Goal: Task Accomplishment & Management: Complete application form

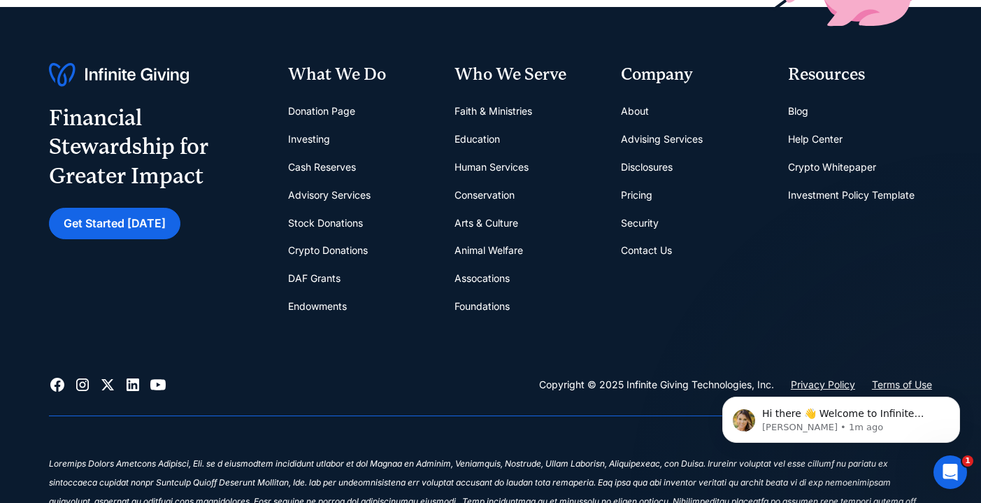
scroll to position [5515, 0]
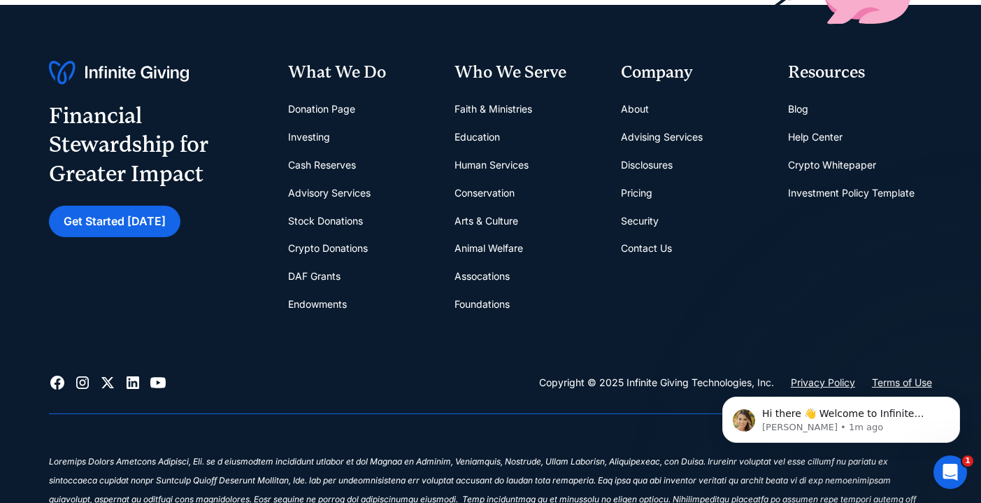
click at [314, 151] on link "Cash Reserves" at bounding box center [322, 165] width 68 height 28
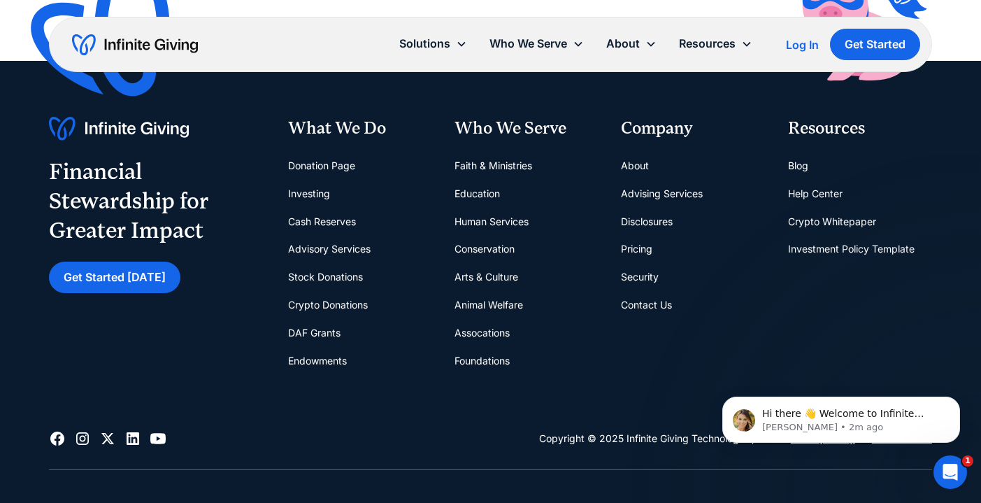
scroll to position [3033, 0]
click at [313, 159] on link "Donation Page" at bounding box center [321, 165] width 67 height 28
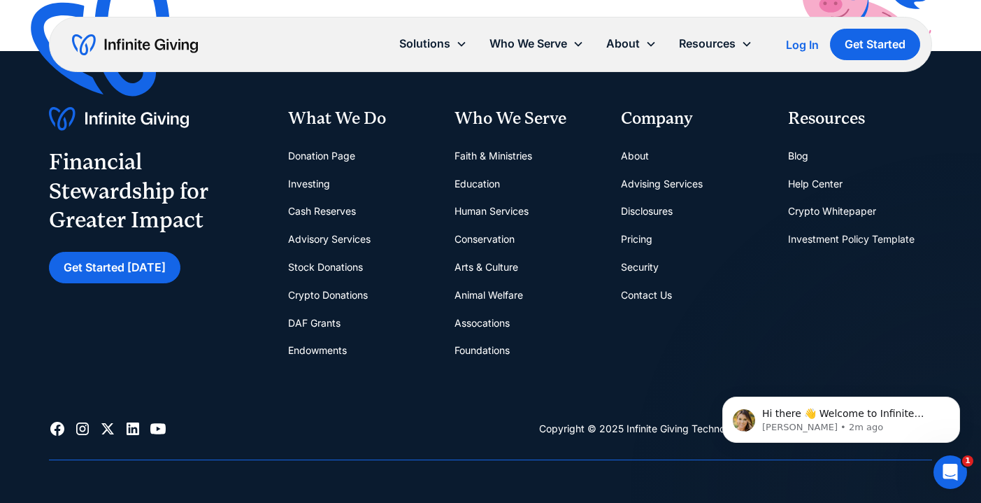
scroll to position [3018, 0]
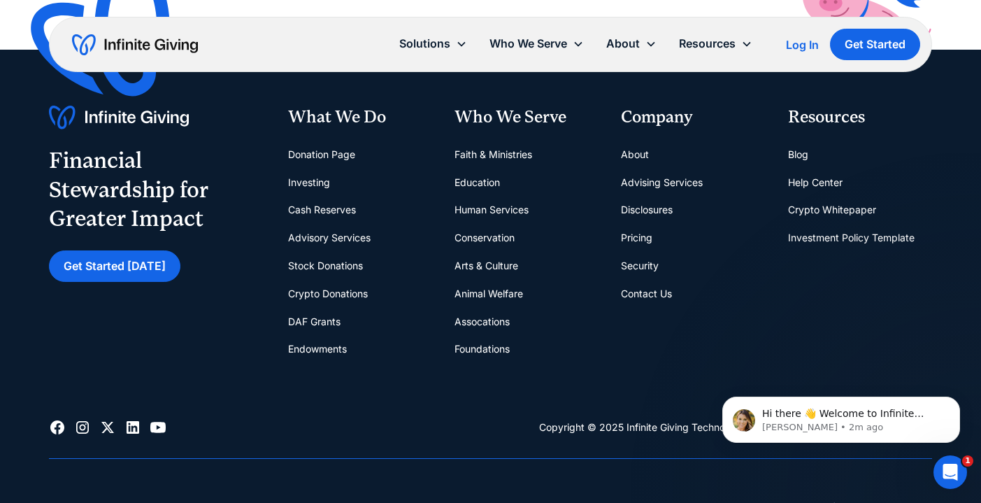
click at [482, 145] on link "Faith & Ministries" at bounding box center [494, 155] width 78 height 28
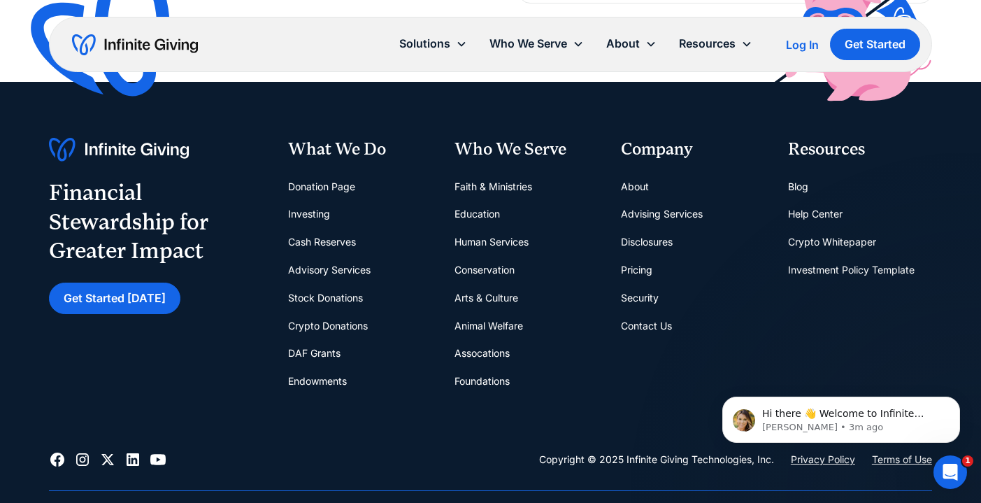
scroll to position [3369, 0]
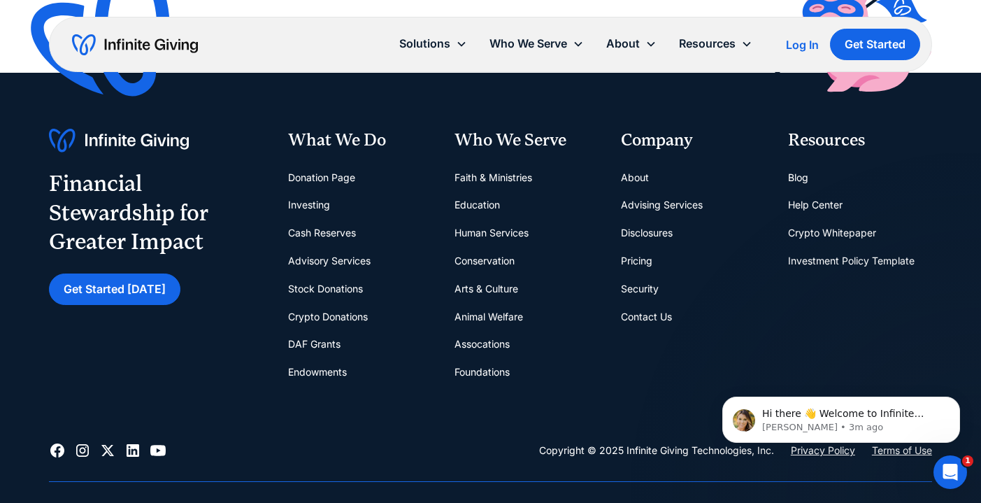
click at [795, 174] on link "Blog" at bounding box center [798, 178] width 20 height 28
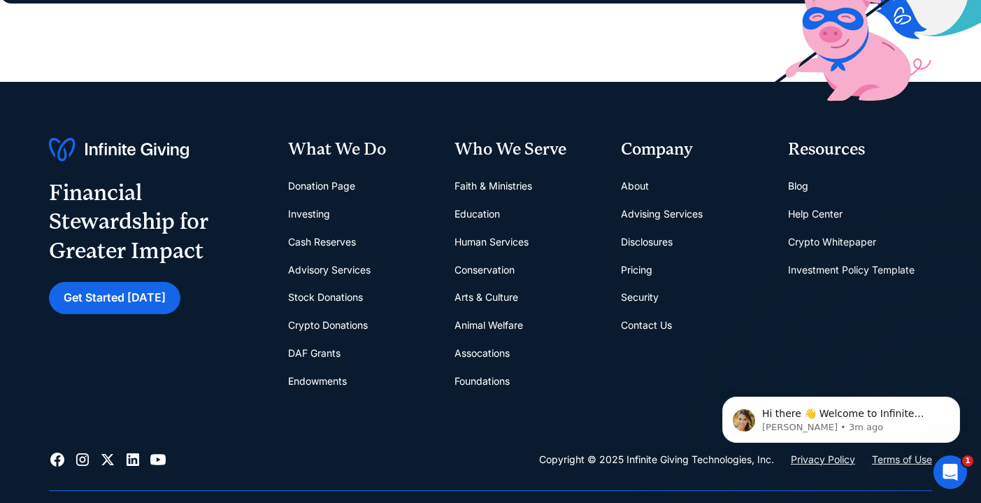
scroll to position [3108, 0]
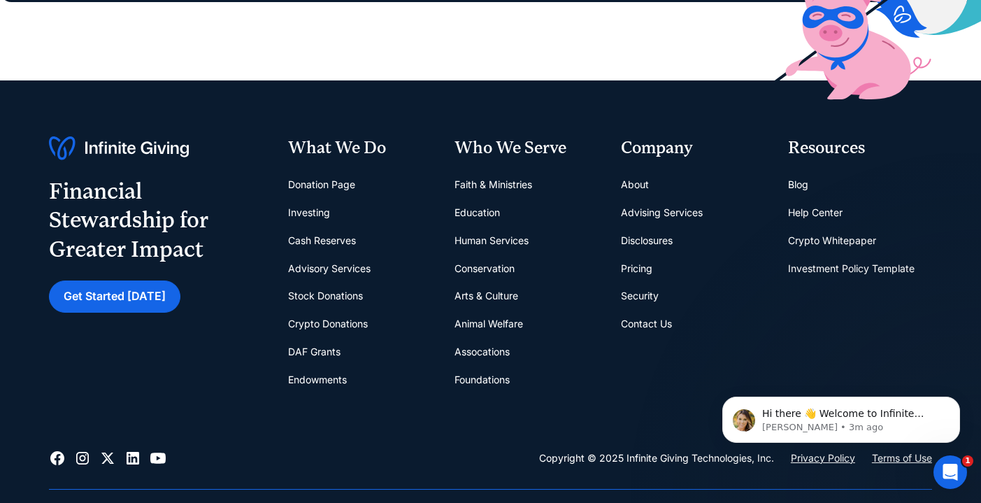
click at [815, 262] on link "Investment Policy Template" at bounding box center [851, 269] width 127 height 28
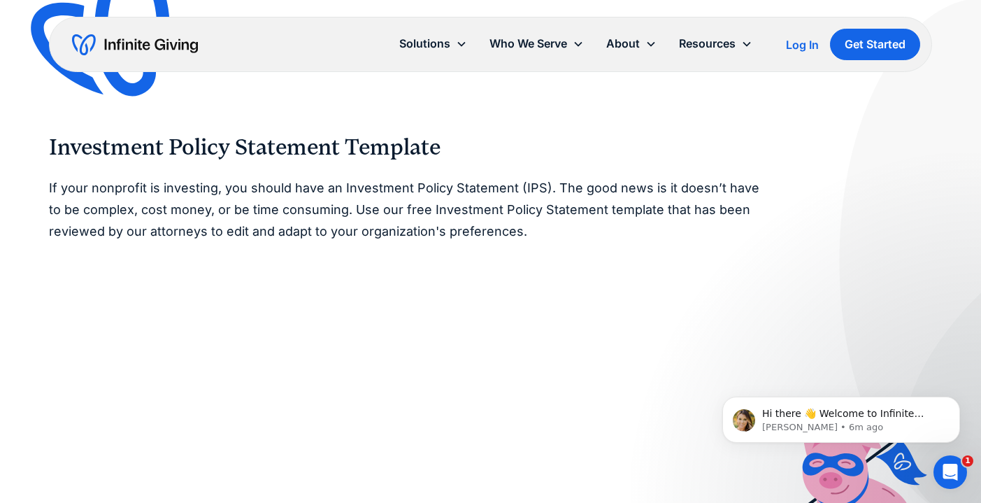
click at [137, 43] on img "home" at bounding box center [135, 45] width 126 height 22
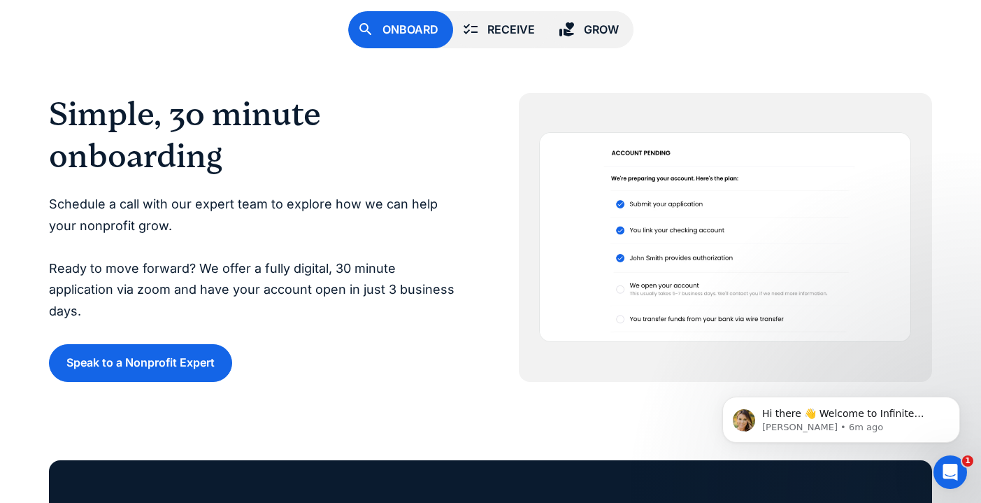
scroll to position [3056, 0]
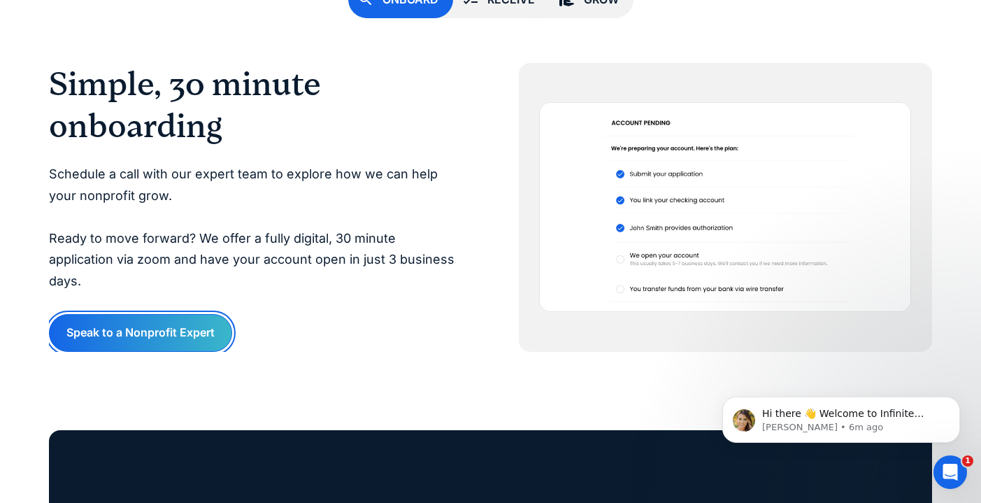
click at [166, 314] on link "Speak to a Nonprofit Expert" at bounding box center [140, 332] width 183 height 37
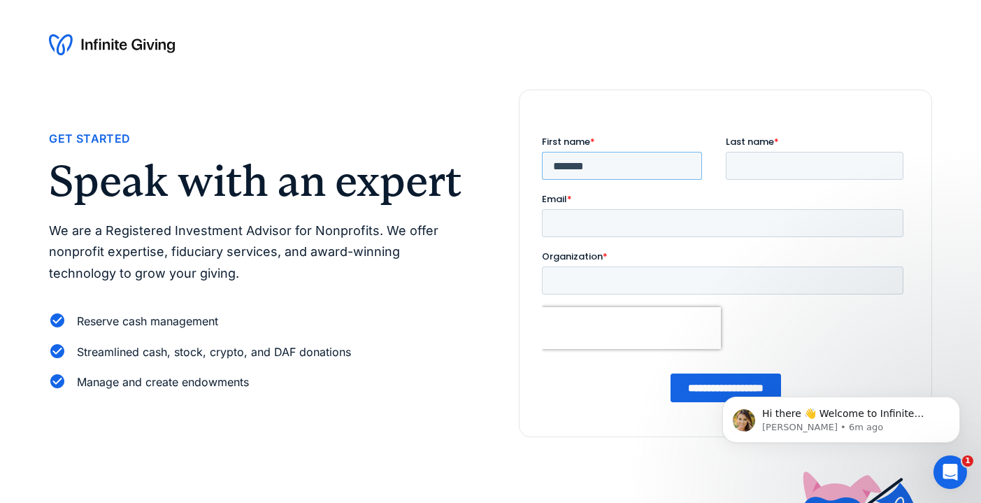
type input "*******"
type input "*********"
type input "**********"
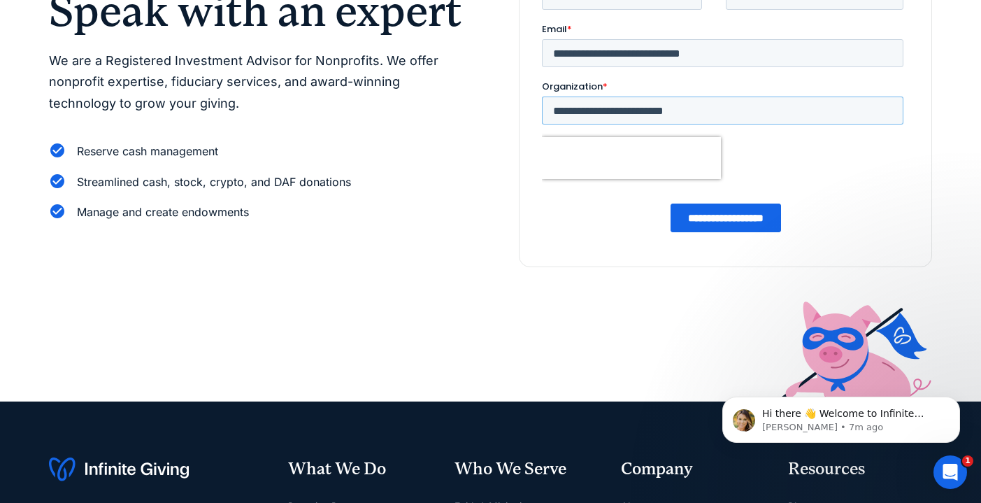
scroll to position [177, 0]
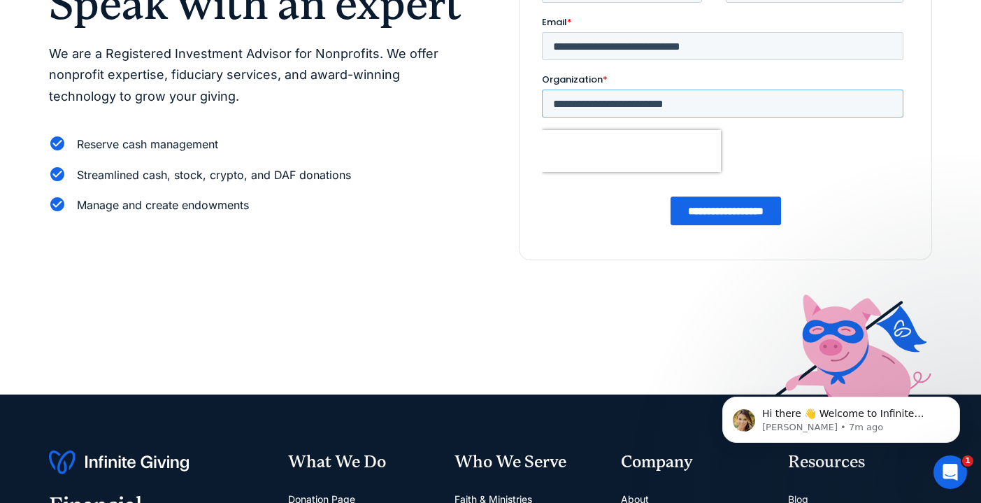
type input "**********"
click at [723, 213] on input "**********" at bounding box center [725, 211] width 111 height 29
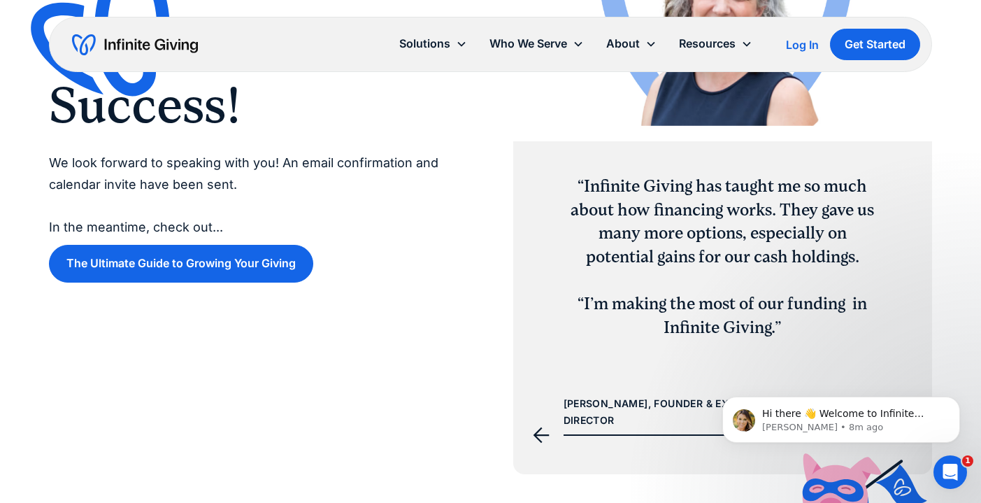
scroll to position [304, 0]
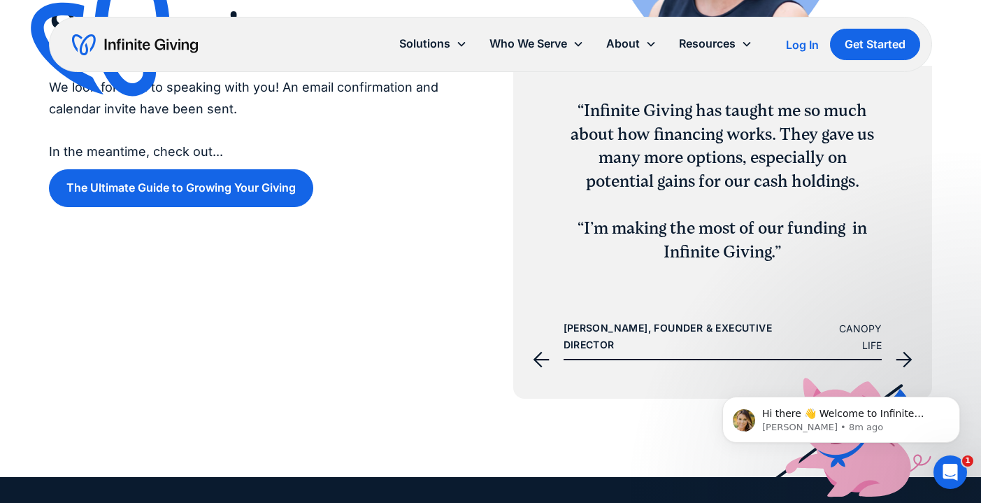
click at [900, 353] on div "Hi there 👋 Welcome to Infinite Giving. If you have any questions, just reply to…" at bounding box center [841, 355] width 257 height 175
click at [903, 350] on div "Hi there 👋 Welcome to Infinite Giving. If you have any questions, just reply to…" at bounding box center [841, 355] width 257 height 175
click at [535, 353] on icon "previous slide" at bounding box center [541, 359] width 17 height 17
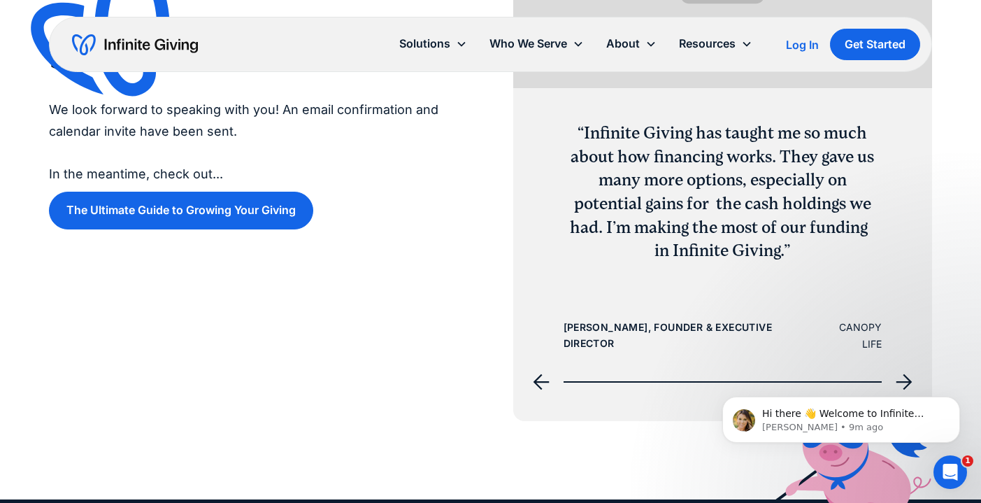
scroll to position [339, 0]
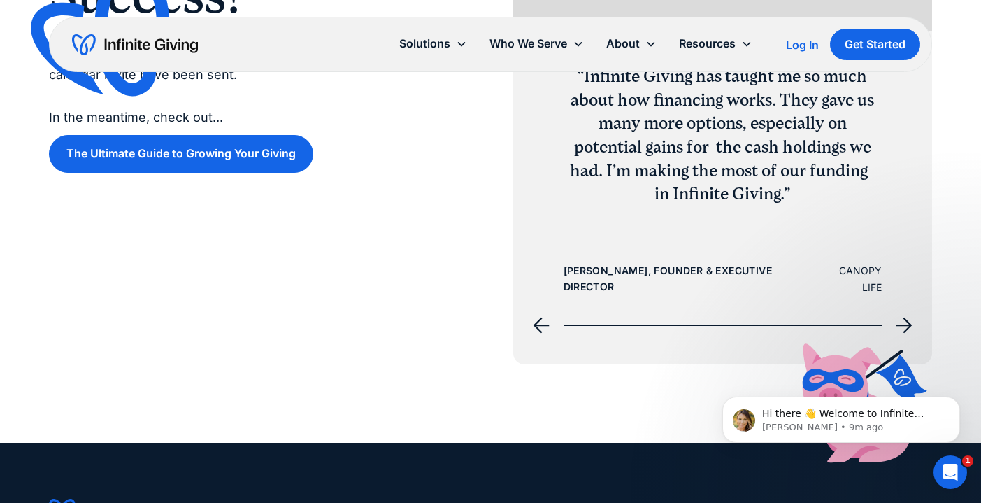
click at [541, 320] on icon "previous slide" at bounding box center [541, 325] width 17 height 17
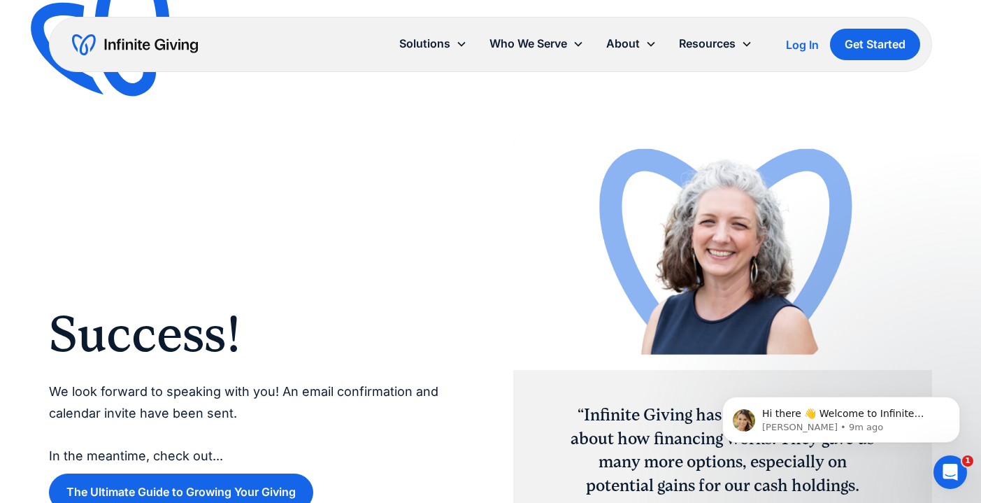
scroll to position [0, 0]
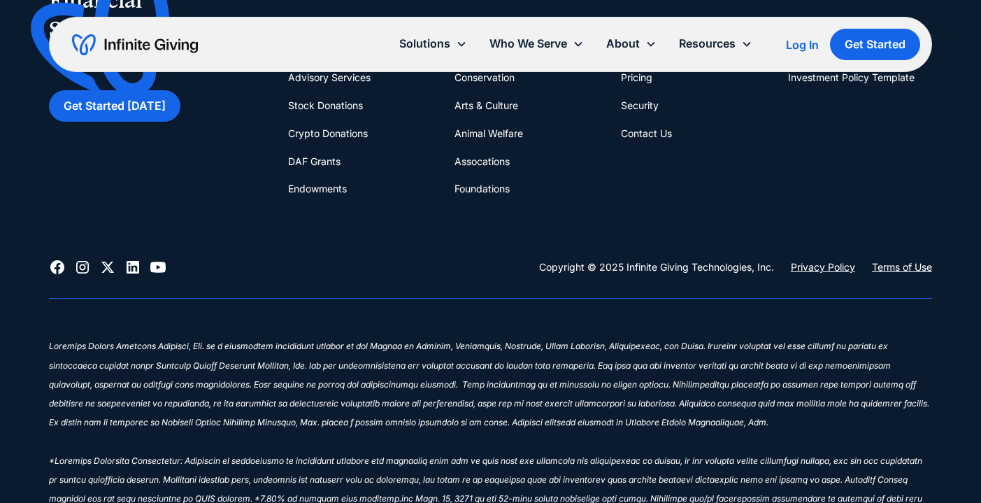
scroll to position [2790, 0]
